Goal: Task Accomplishment & Management: Use online tool/utility

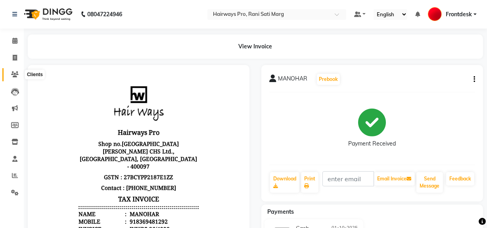
click at [17, 73] on icon at bounding box center [15, 74] width 8 height 6
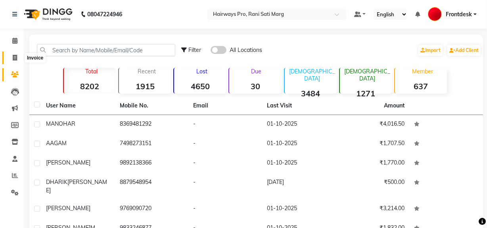
click at [11, 55] on span at bounding box center [15, 58] width 14 height 9
select select "service"
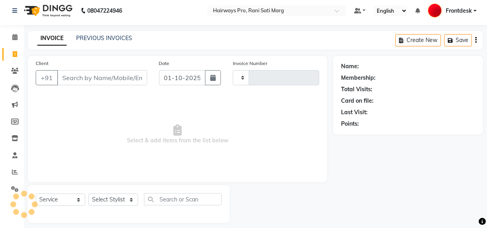
scroll to position [10, 0]
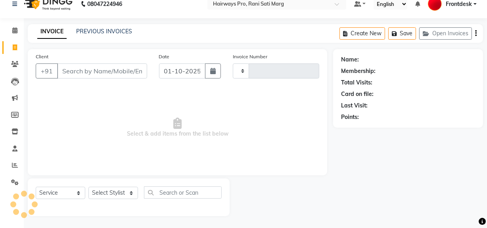
type input "3545"
select select "787"
type input "M"
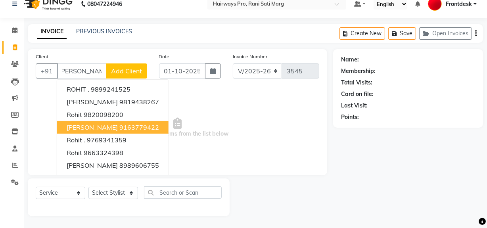
scroll to position [0, 8]
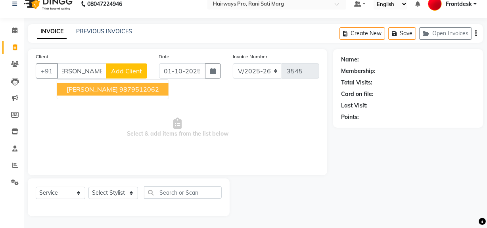
click at [95, 91] on span "[PERSON_NAME]" at bounding box center [92, 89] width 51 height 8
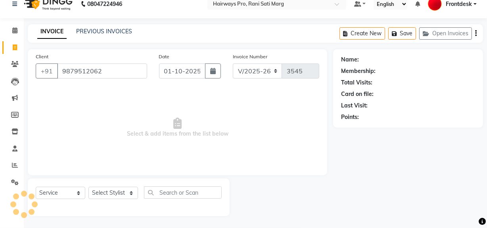
type input "9879512062"
select select "1: Object"
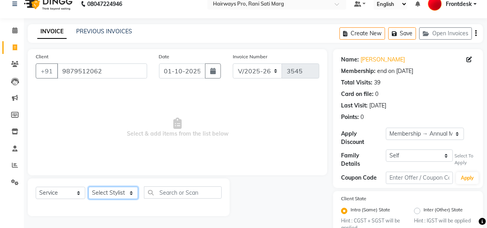
click at [132, 196] on select "Select Stylist ABID DANISH Faiz [PERSON_NAME] Frontdesk INTEZAR [PERSON_NAME] […" at bounding box center [113, 193] width 50 height 12
select select "13192"
click at [88, 187] on select "Select Stylist ABID DANISH Faiz [PERSON_NAME] Frontdesk INTEZAR [PERSON_NAME] […" at bounding box center [113, 193] width 50 height 12
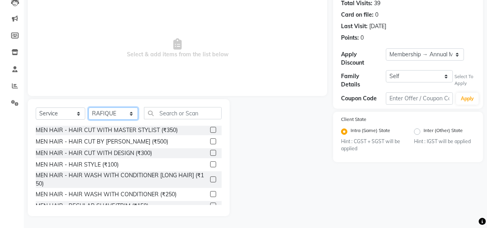
scroll to position [36, 0]
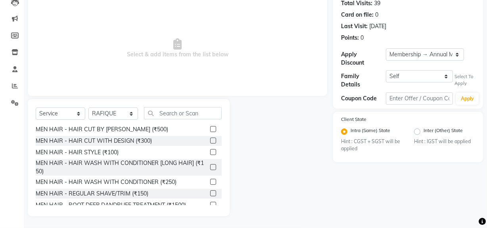
click at [210, 194] on label at bounding box center [213, 193] width 6 height 6
click at [210, 194] on input "checkbox" at bounding box center [212, 193] width 5 height 5
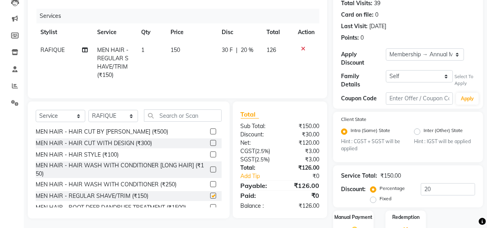
checkbox input "false"
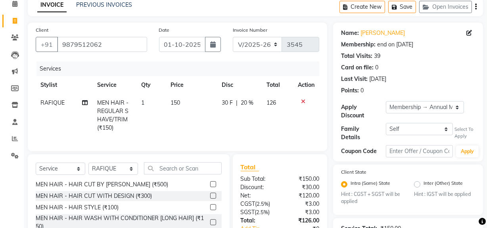
scroll to position [108, 0]
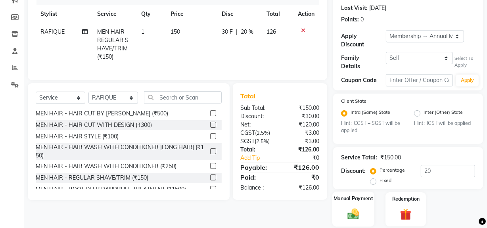
click at [357, 213] on img at bounding box center [353, 213] width 19 height 13
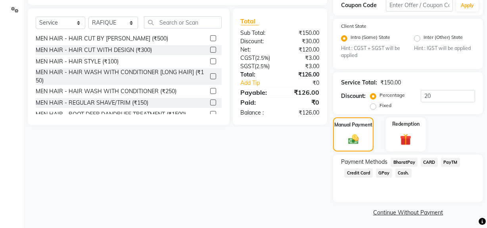
scroll to position [183, 0]
click at [384, 169] on span "GPay" at bounding box center [384, 172] width 16 height 9
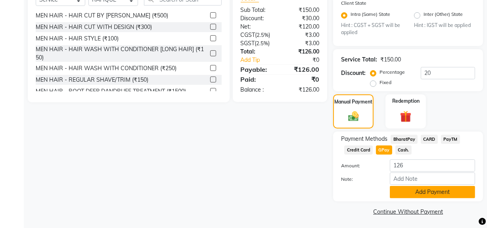
click at [413, 191] on button "Add Payment" at bounding box center [432, 192] width 85 height 12
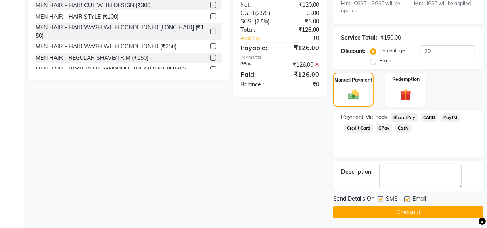
scroll to position [228, 0]
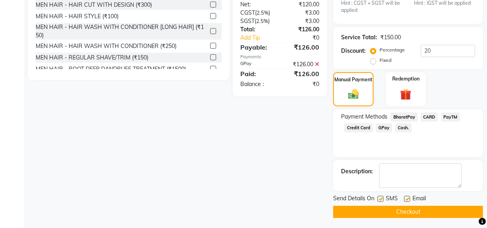
click at [381, 208] on button "Checkout" at bounding box center [408, 212] width 150 height 12
